Goal: Find specific page/section: Find specific page/section

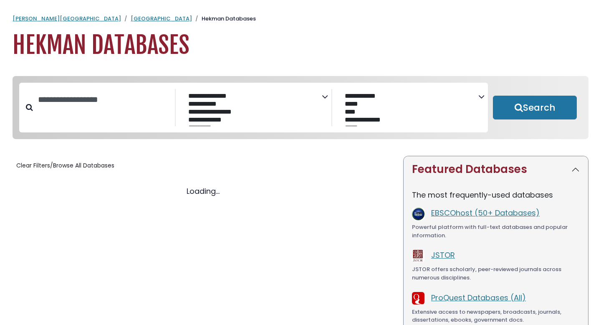
select select "Database Subject Filter"
select select "Database Vendors Filter"
select select "Database Subject Filter"
select select "Database Vendors Filter"
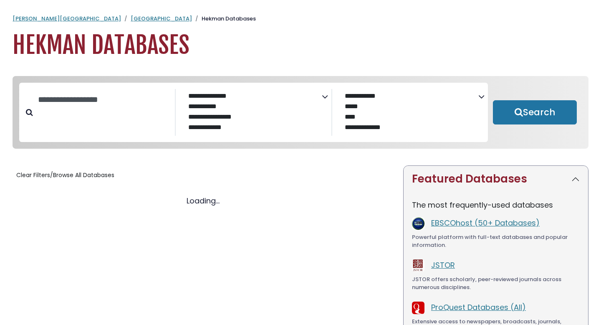
select select "Database Subject Filter"
select select "Database Vendors Filter"
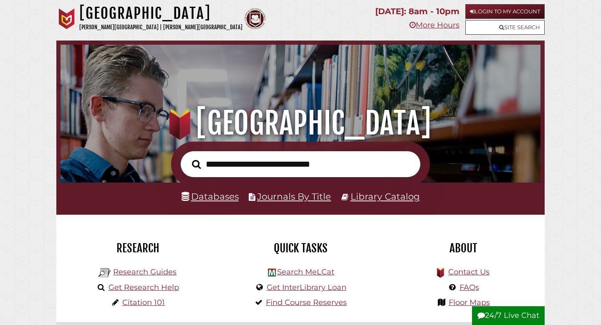
scroll to position [159, 476]
click at [398, 200] on link "Library Catalog" at bounding box center [385, 196] width 69 height 11
